Goal: Submit feedback/report problem

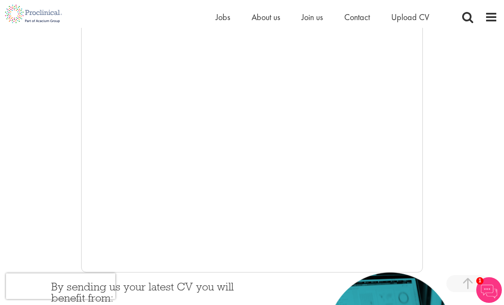
scroll to position [161, 0]
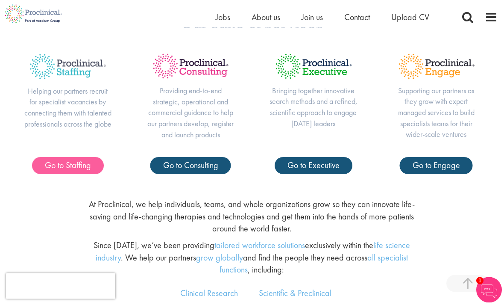
scroll to position [343, 0]
click at [76, 170] on span "Go to Staffing" at bounding box center [68, 164] width 46 height 11
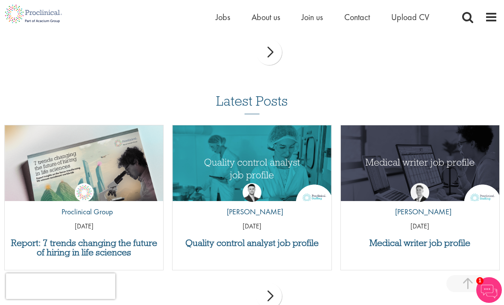
scroll to position [1149, 0]
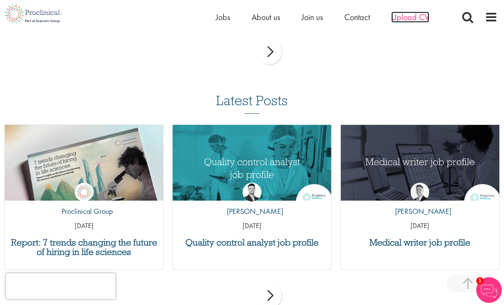
click at [404, 18] on span "Upload CV" at bounding box center [410, 17] width 38 height 11
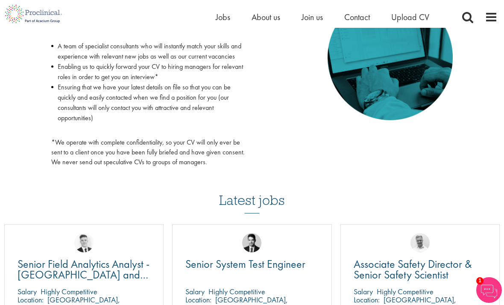
scroll to position [434, 0]
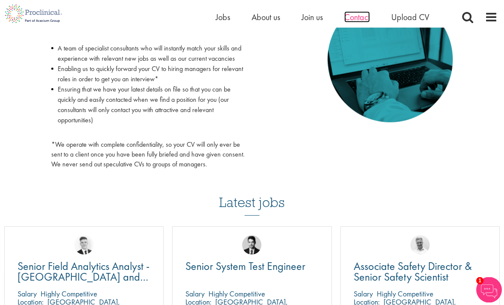
click at [360, 17] on span "Contact" at bounding box center [357, 17] width 26 height 11
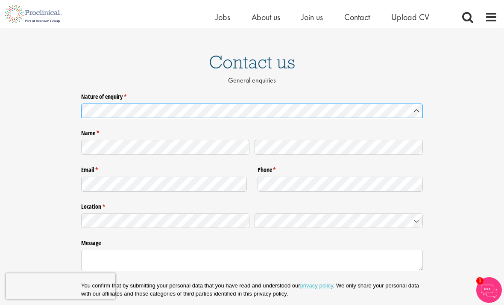
scroll to position [47, 0]
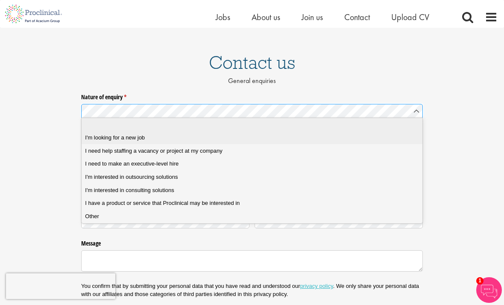
click at [135, 137] on span "I'm looking for a new job" at bounding box center [115, 138] width 60 height 8
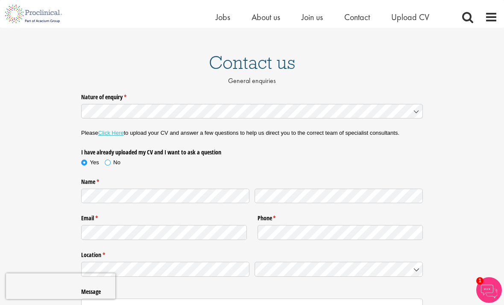
click at [112, 164] on label "No" at bounding box center [113, 162] width 16 height 8
click at [84, 159] on span at bounding box center [84, 162] width 9 height 9
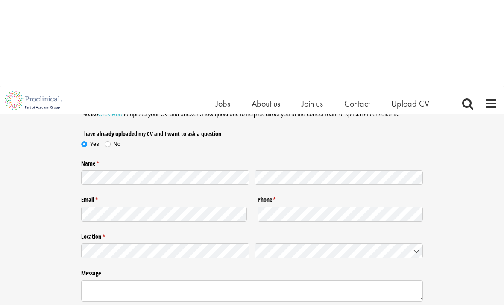
scroll to position [164, 0]
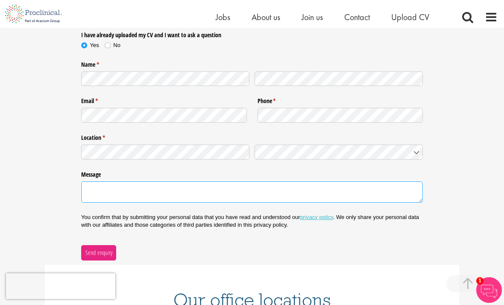
click at [332, 188] on textarea "Message" at bounding box center [252, 191] width 342 height 21
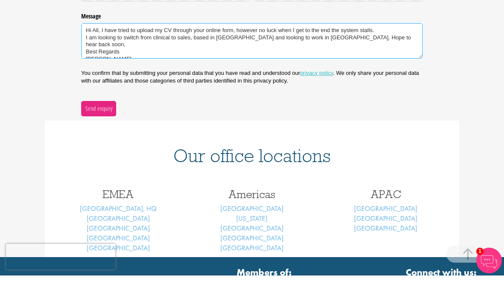
scroll to position [293, 0]
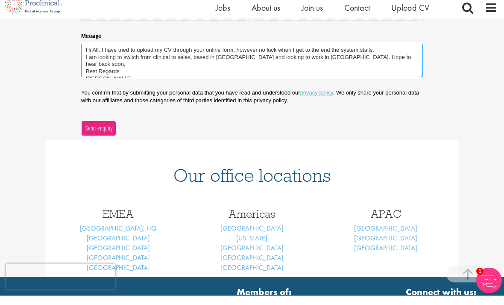
type textarea "Hi All, I have tried to upload my CV through your online form, however no luck …"
click at [109, 133] on span "Send enquiry" at bounding box center [99, 137] width 28 height 9
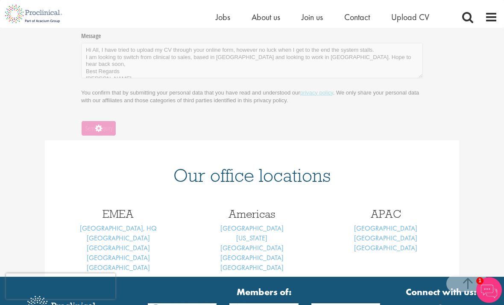
scroll to position [63, 0]
